Goal: Communication & Community: Answer question/provide support

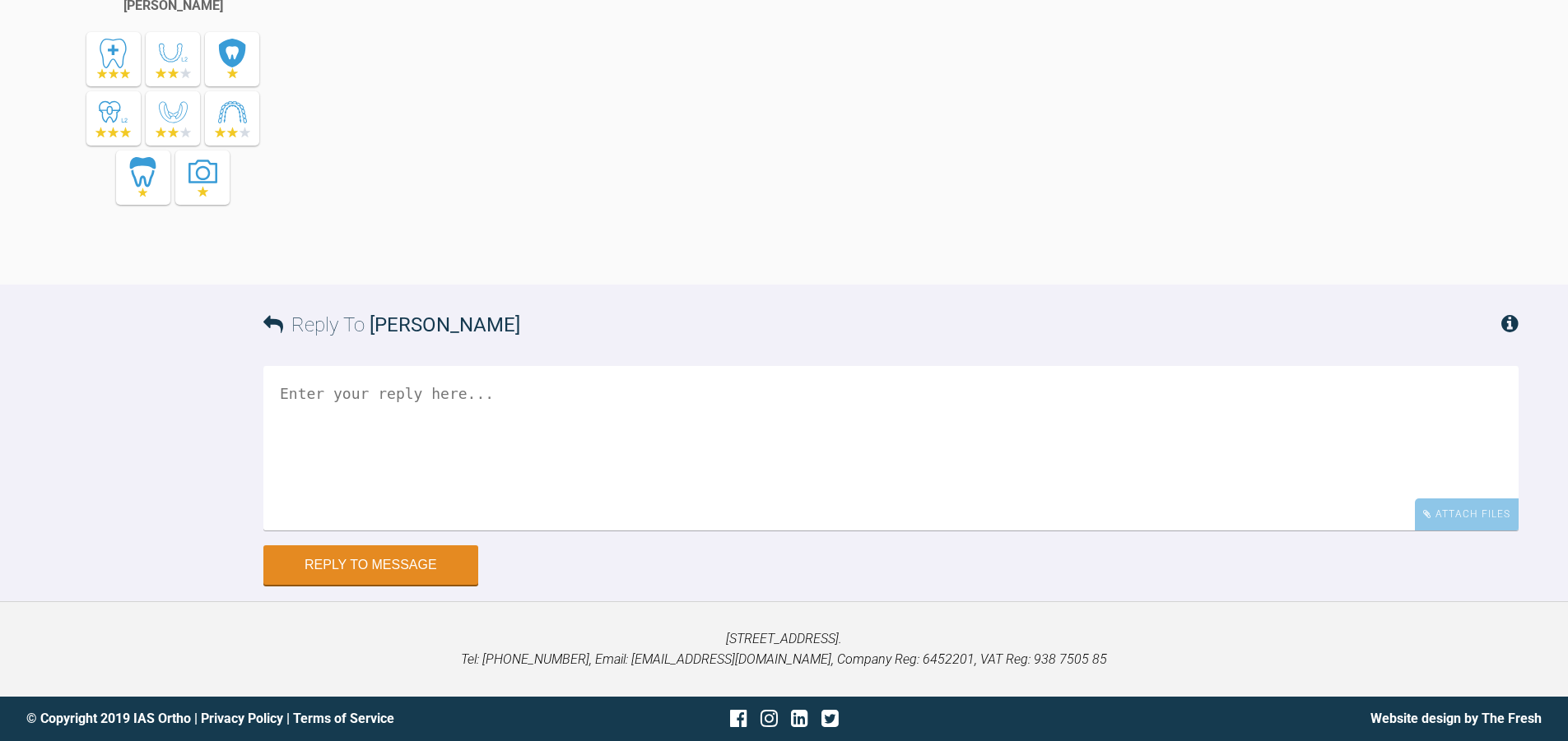
scroll to position [20767, 0]
click at [610, 440] on textarea at bounding box center [891, 448] width 1255 height 164
click at [539, 413] on textarea "Hi Pinks the UL5 has moved in quite nice;y since last time" at bounding box center [891, 448] width 1255 height 164
click at [659, 422] on textarea "Hi Pinks the UL5 has moved in quite nice;y since last time" at bounding box center [891, 448] width 1255 height 164
click at [700, 418] on textarea "Hi Pinks the UL5 has moved in quite nicely since last time" at bounding box center [891, 448] width 1255 height 164
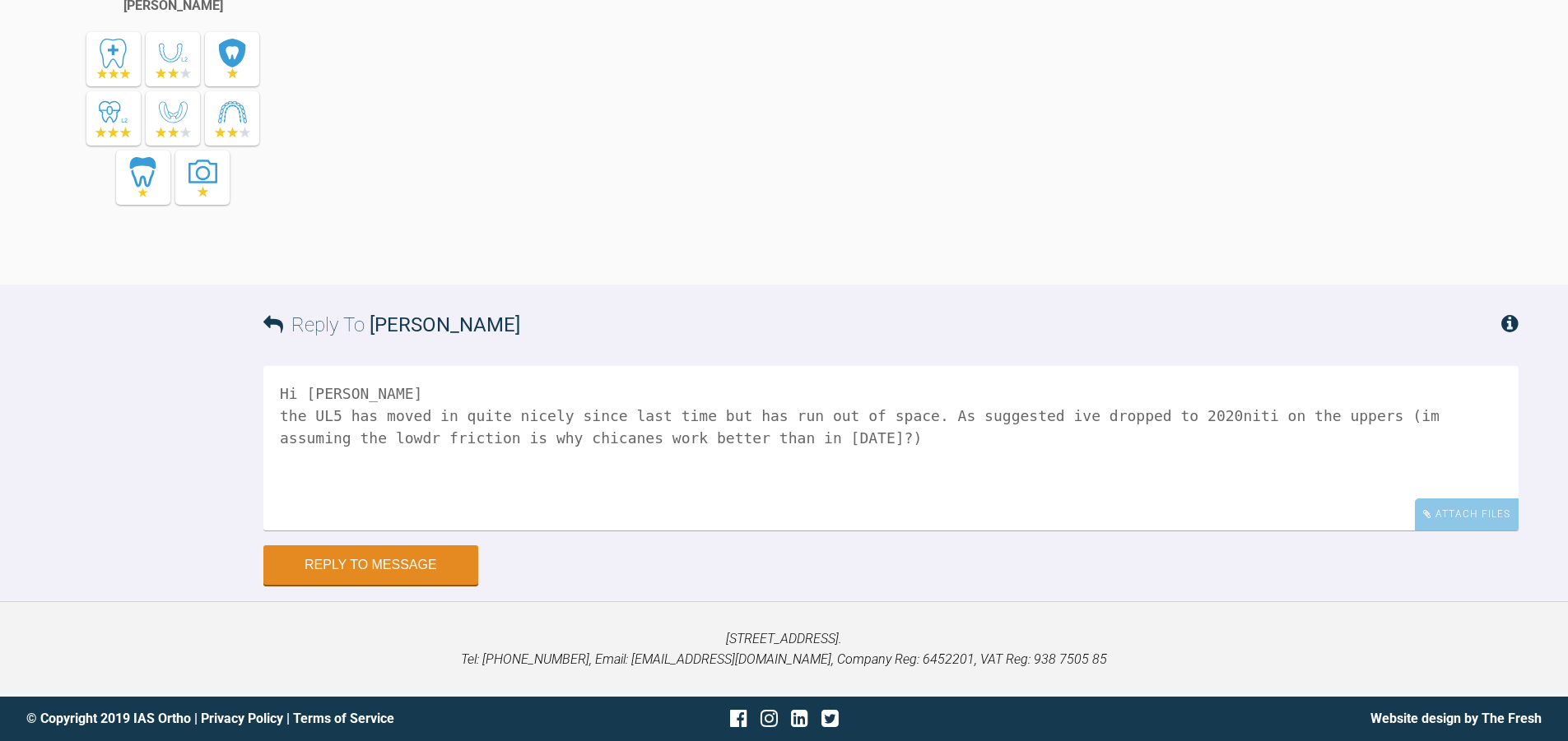
drag, startPoint x: 1475, startPoint y: 413, endPoint x: 1484, endPoint y: 412, distance: 9.1
click at [1484, 412] on textarea "Hi [PERSON_NAME] the UL5 has moved in quite nicely since last time but has run …" at bounding box center [891, 448] width 1255 height 164
click at [978, 432] on textarea "Hi [PERSON_NAME] the UL5 has moved in quite nicely since last time but has run …" at bounding box center [891, 448] width 1255 height 164
click at [1089, 442] on textarea "Hi [PERSON_NAME] the UL5 has moved in quite nicely since last time but has run …" at bounding box center [891, 448] width 1255 height 164
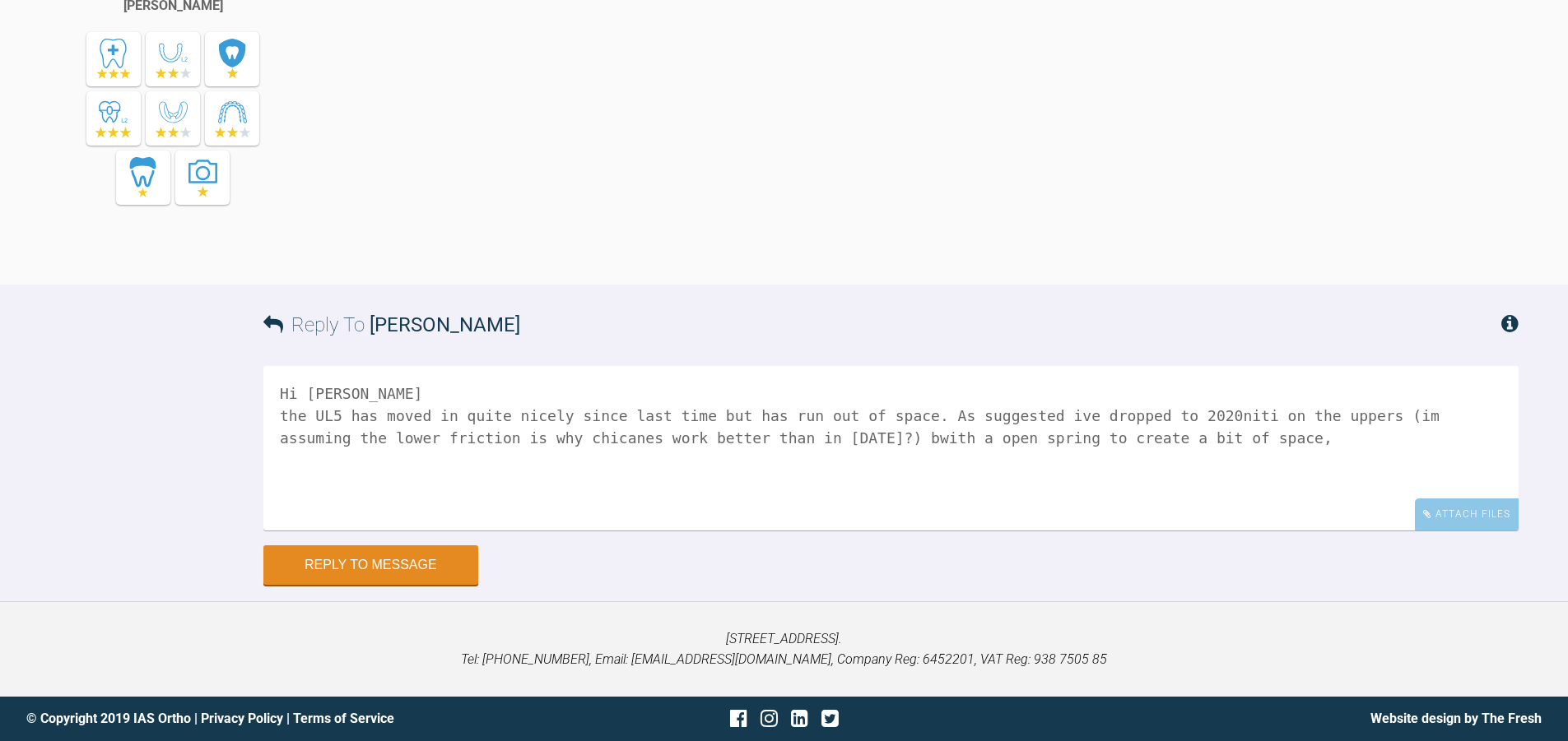
click at [706, 438] on textarea "Hi [PERSON_NAME] the UL5 has moved in quite nicely since last time but has run …" at bounding box center [891, 448] width 1255 height 164
click at [1069, 431] on textarea "Hi [PERSON_NAME] the UL5 has moved in quite nicely since last time but has run …" at bounding box center [891, 448] width 1255 height 164
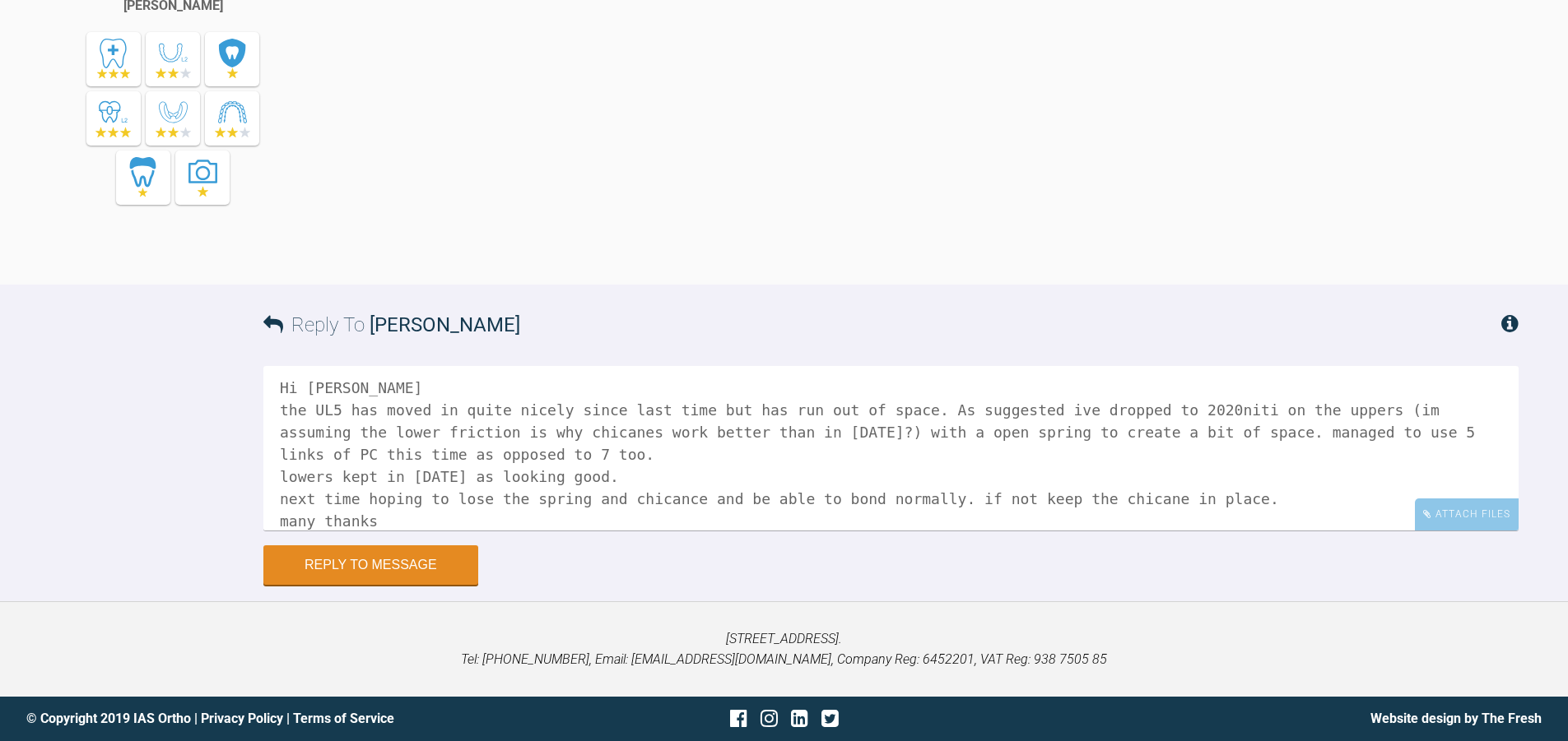
scroll to position [28, 0]
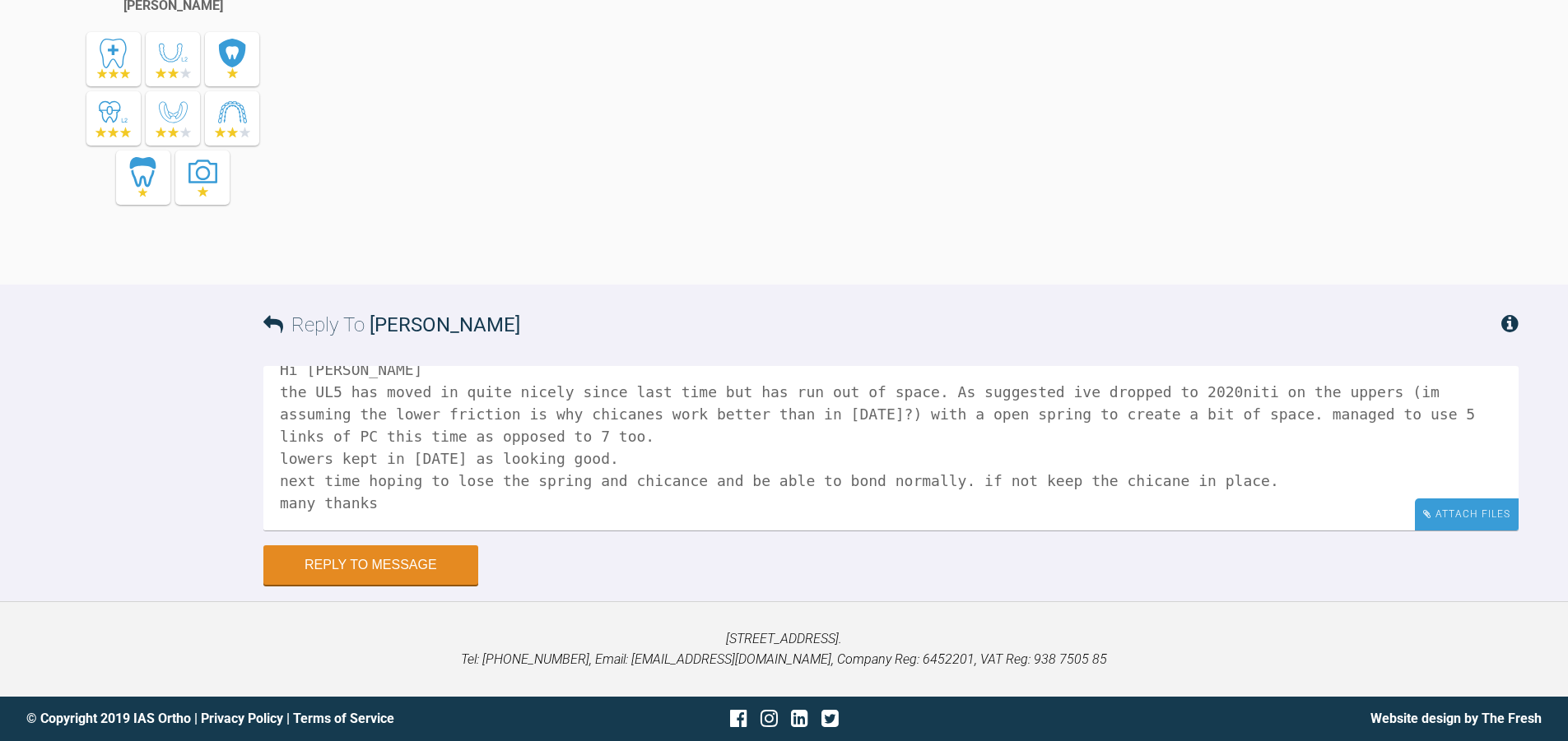
type textarea "Hi [PERSON_NAME] the UL5 has moved in quite nicely since last time but has run …"
click at [1452, 518] on div "Attach Files" at bounding box center [1466, 515] width 103 height 32
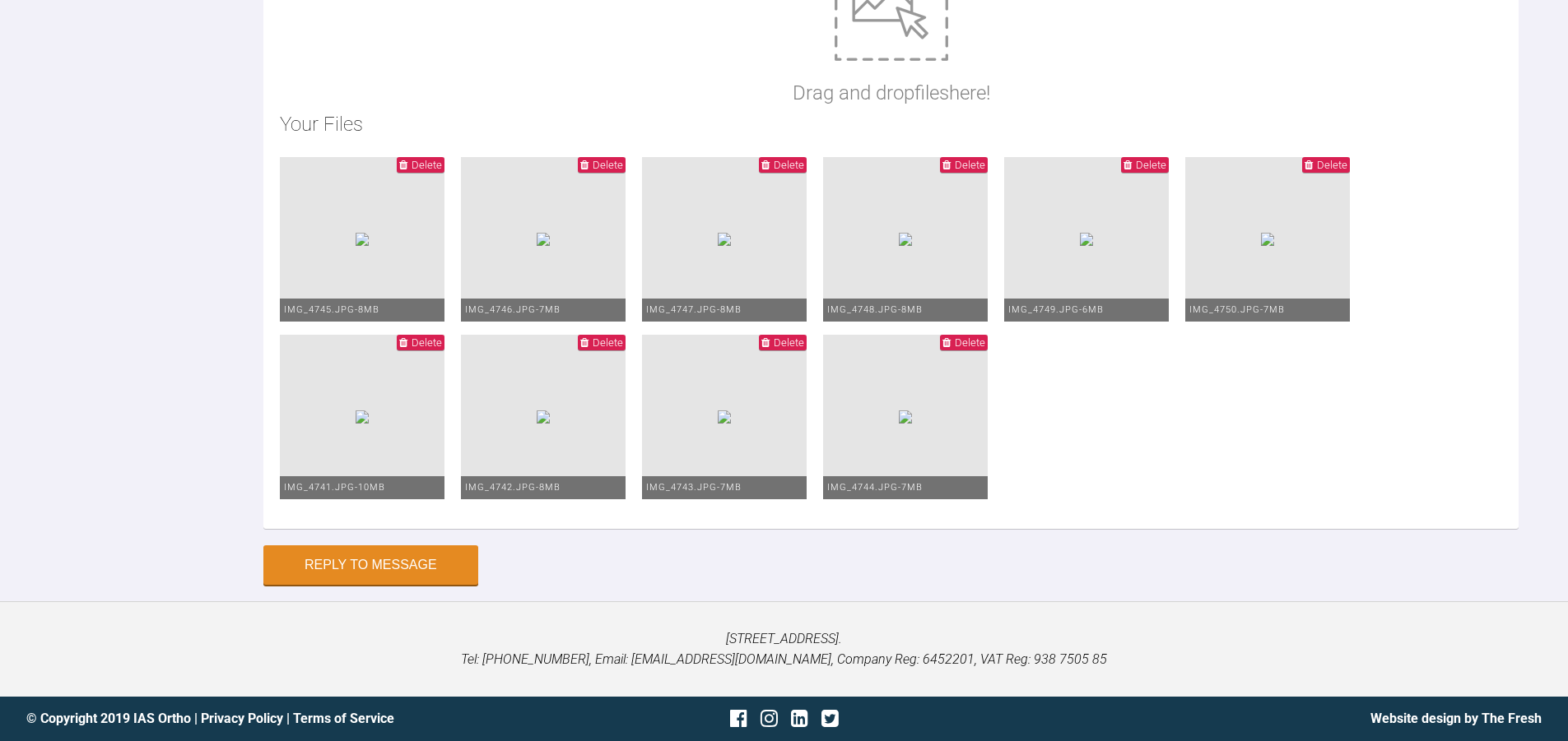
scroll to position [21536, 0]
click at [446, 567] on button "Reply to Message" at bounding box center [371, 567] width 215 height 40
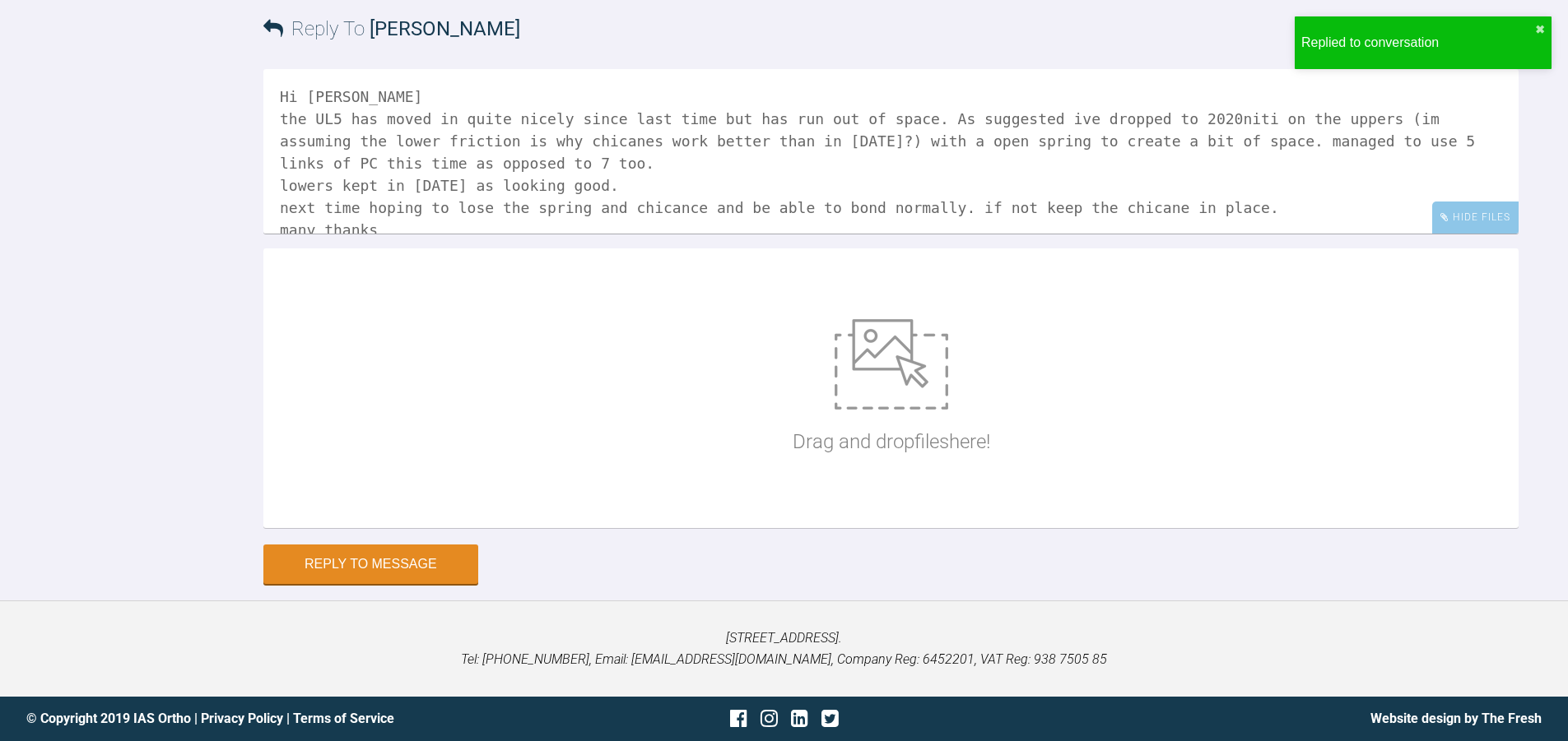
scroll to position [21225, 0]
